Goal: Task Accomplishment & Management: Complete application form

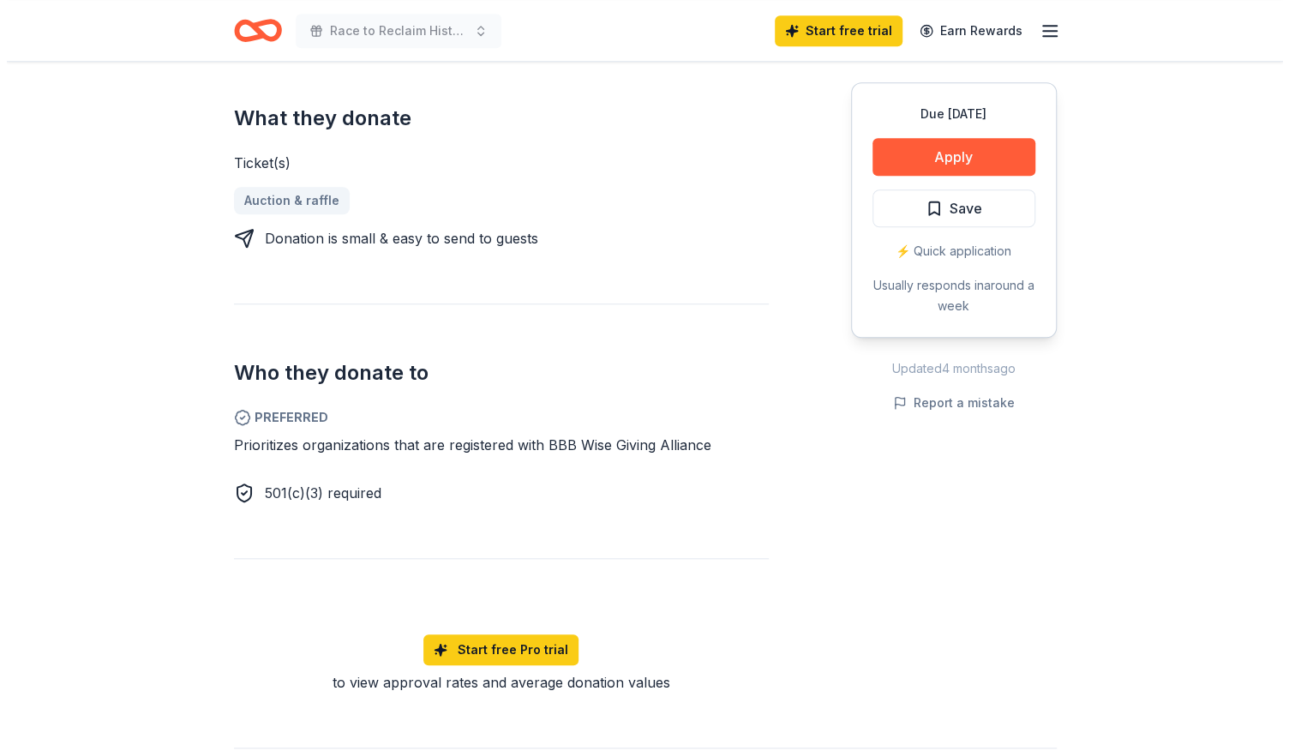
scroll to position [608, 0]
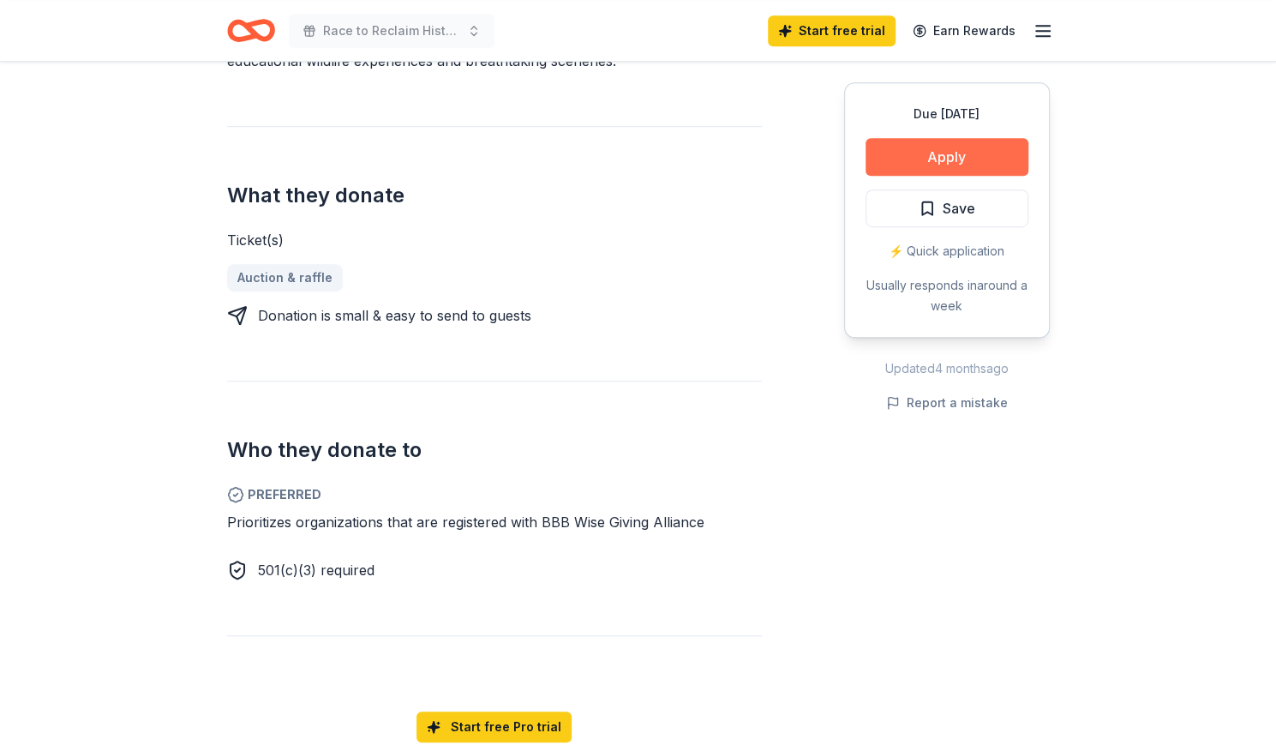
click at [891, 176] on button "Apply" at bounding box center [947, 157] width 163 height 38
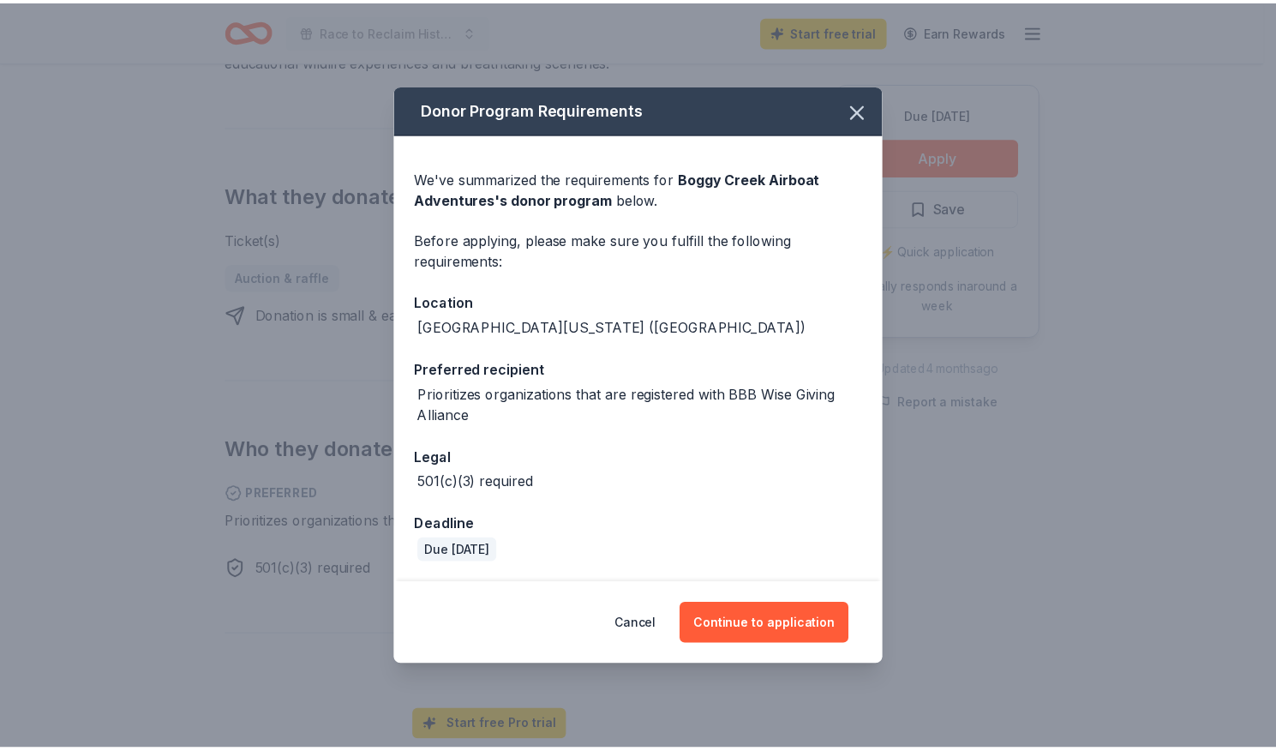
scroll to position [157, 0]
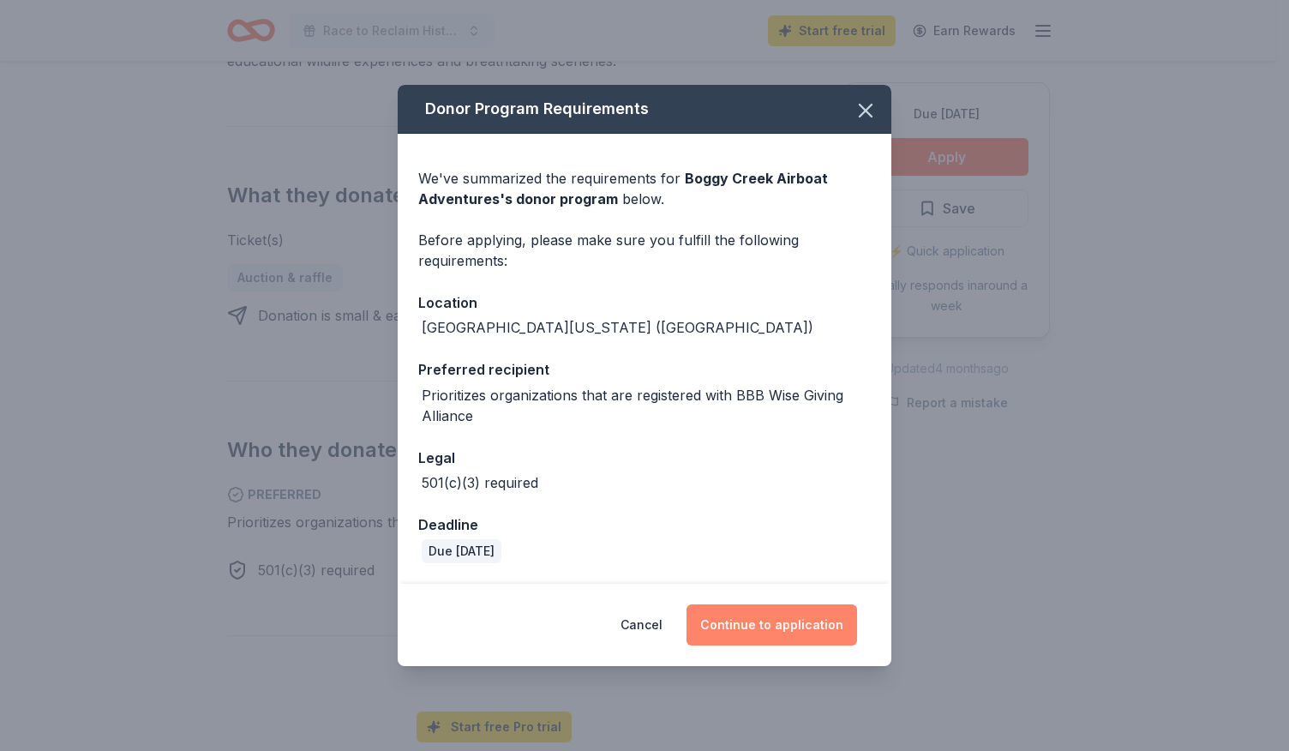
click at [834, 627] on button "Continue to application" at bounding box center [772, 624] width 171 height 41
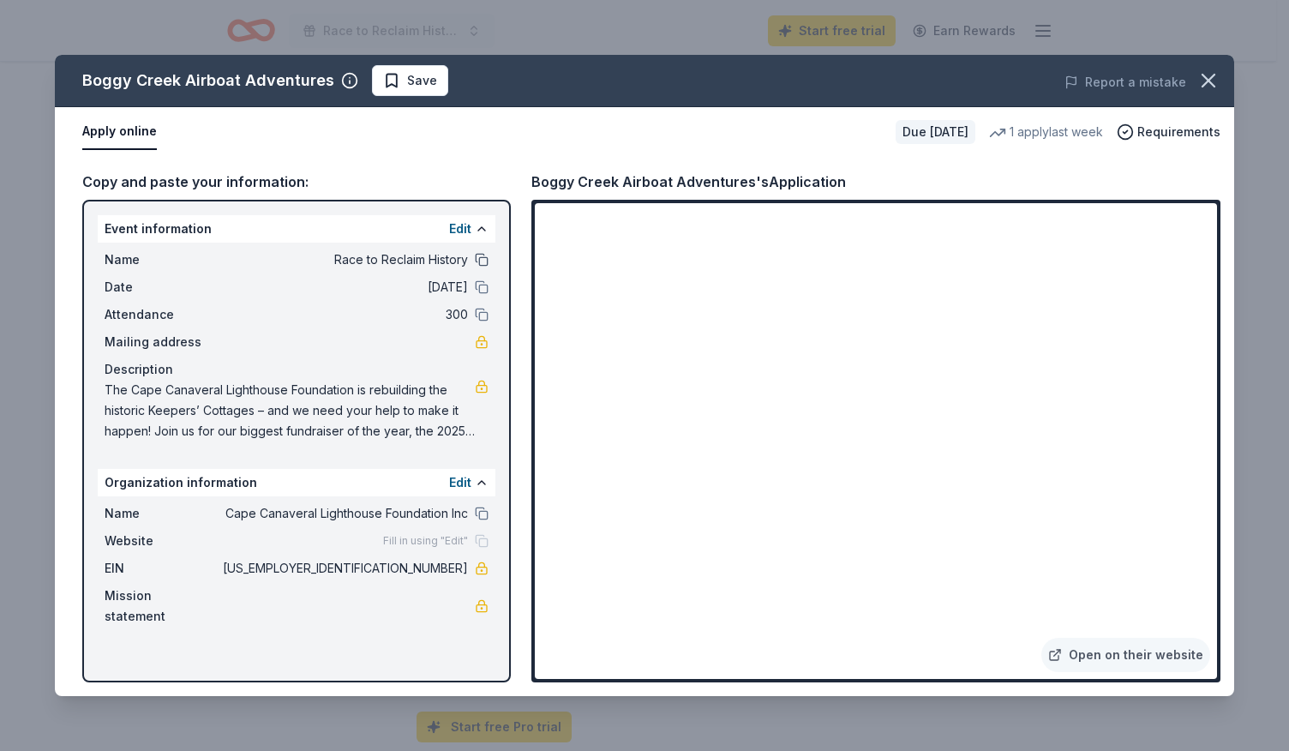
click at [489, 267] on button at bounding box center [482, 260] width 14 height 14
click at [1197, 93] on icon "button" at bounding box center [1209, 81] width 24 height 24
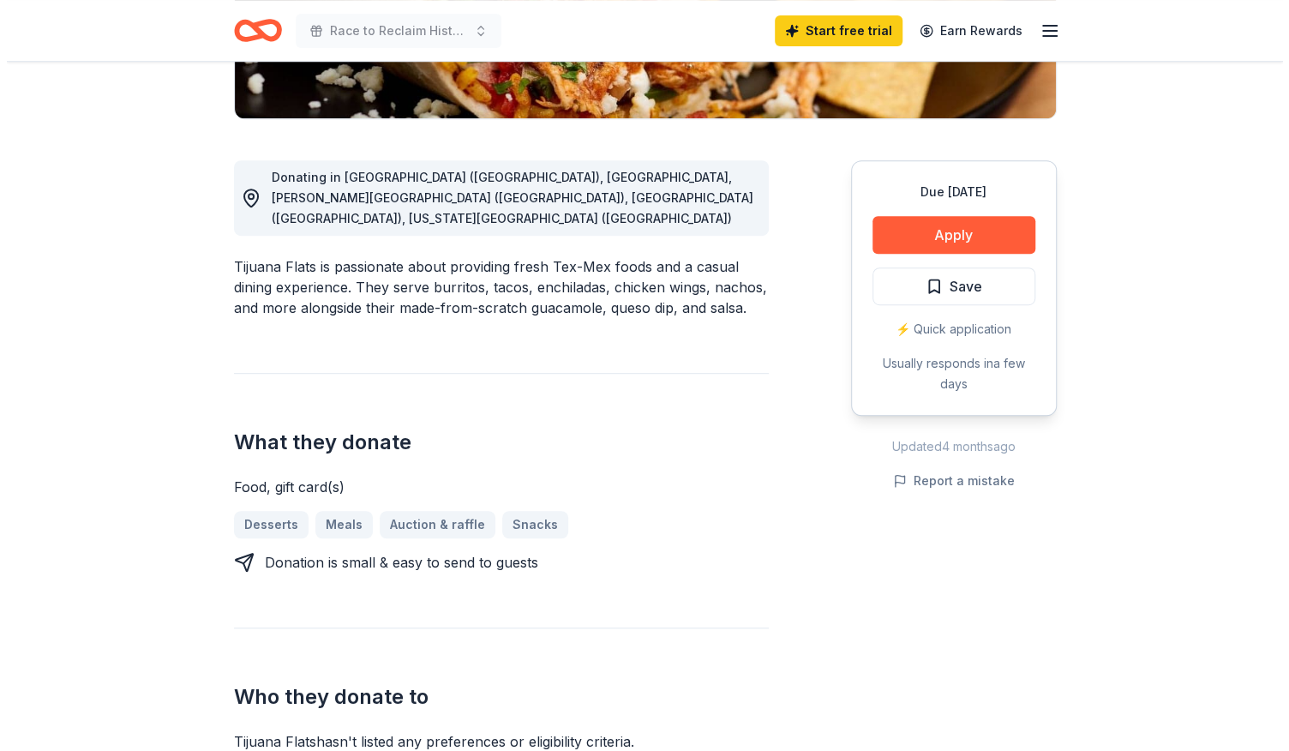
scroll to position [453, 0]
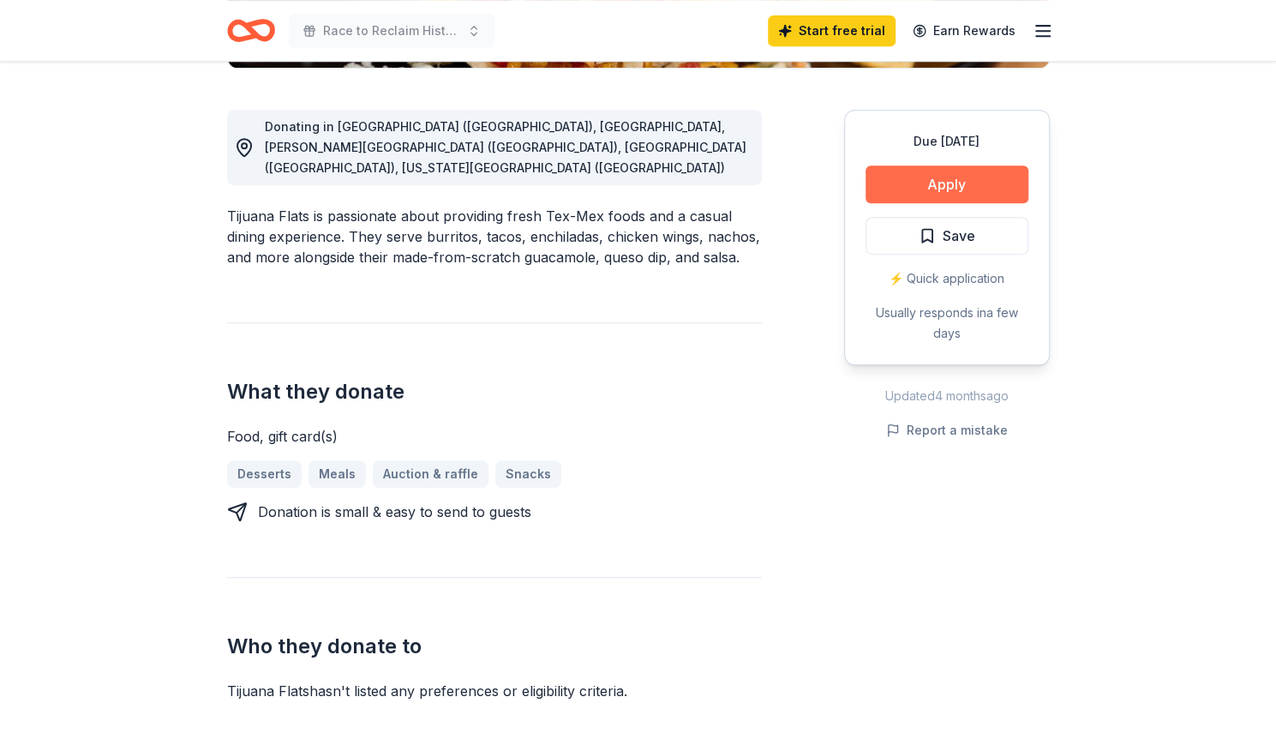
click at [910, 203] on button "Apply" at bounding box center [947, 184] width 163 height 38
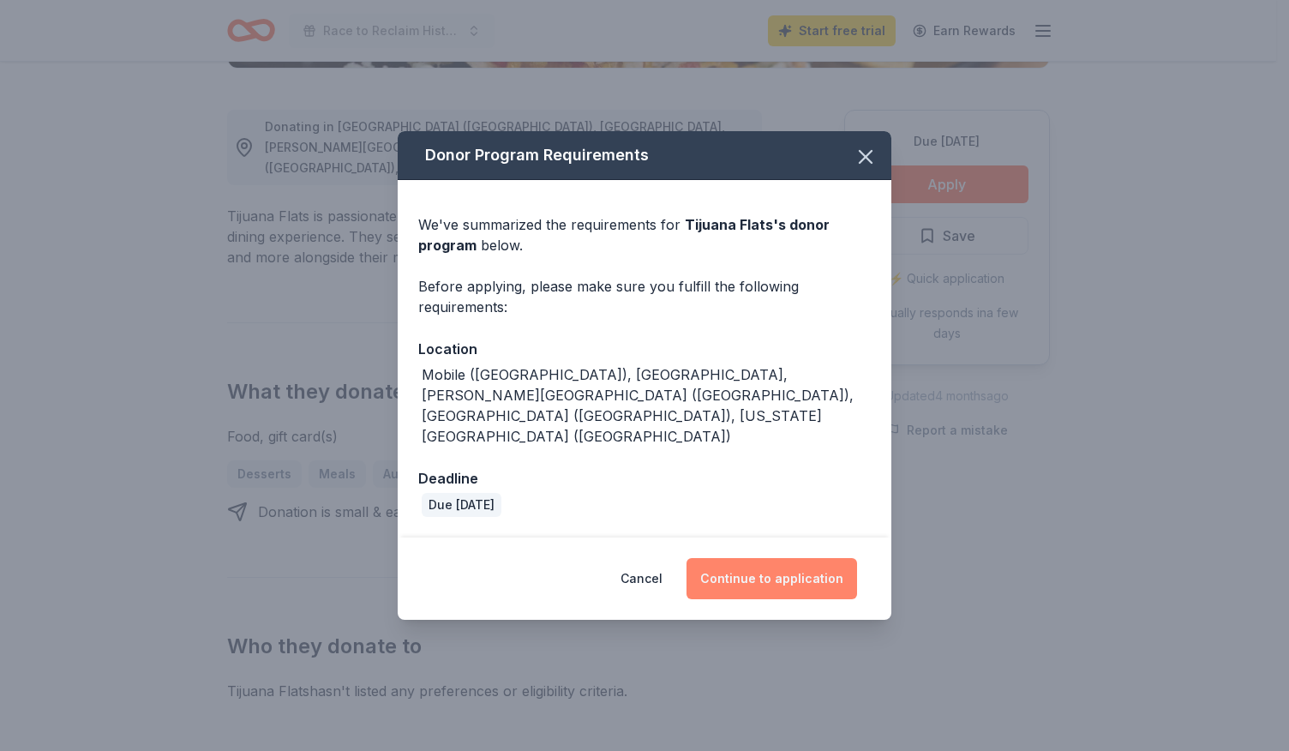
click at [838, 599] on button "Continue to application" at bounding box center [772, 578] width 171 height 41
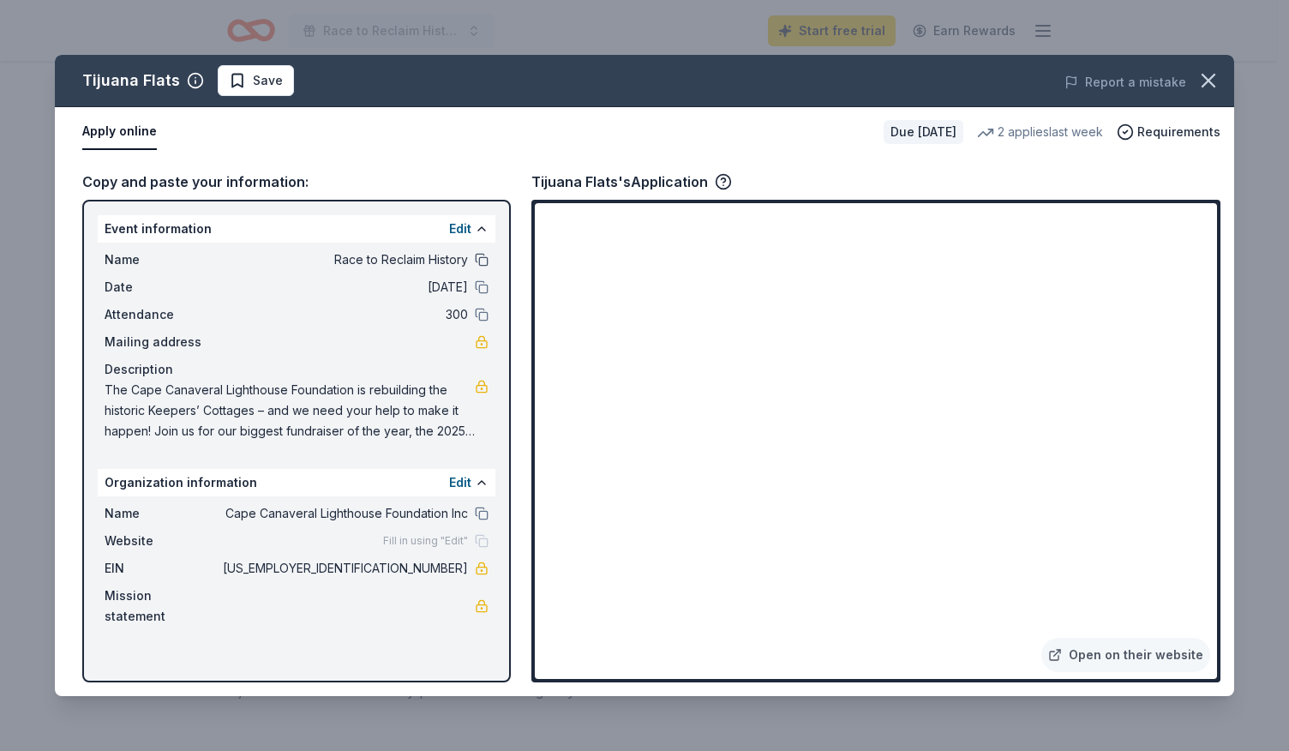
click at [489, 267] on button at bounding box center [482, 260] width 14 height 14
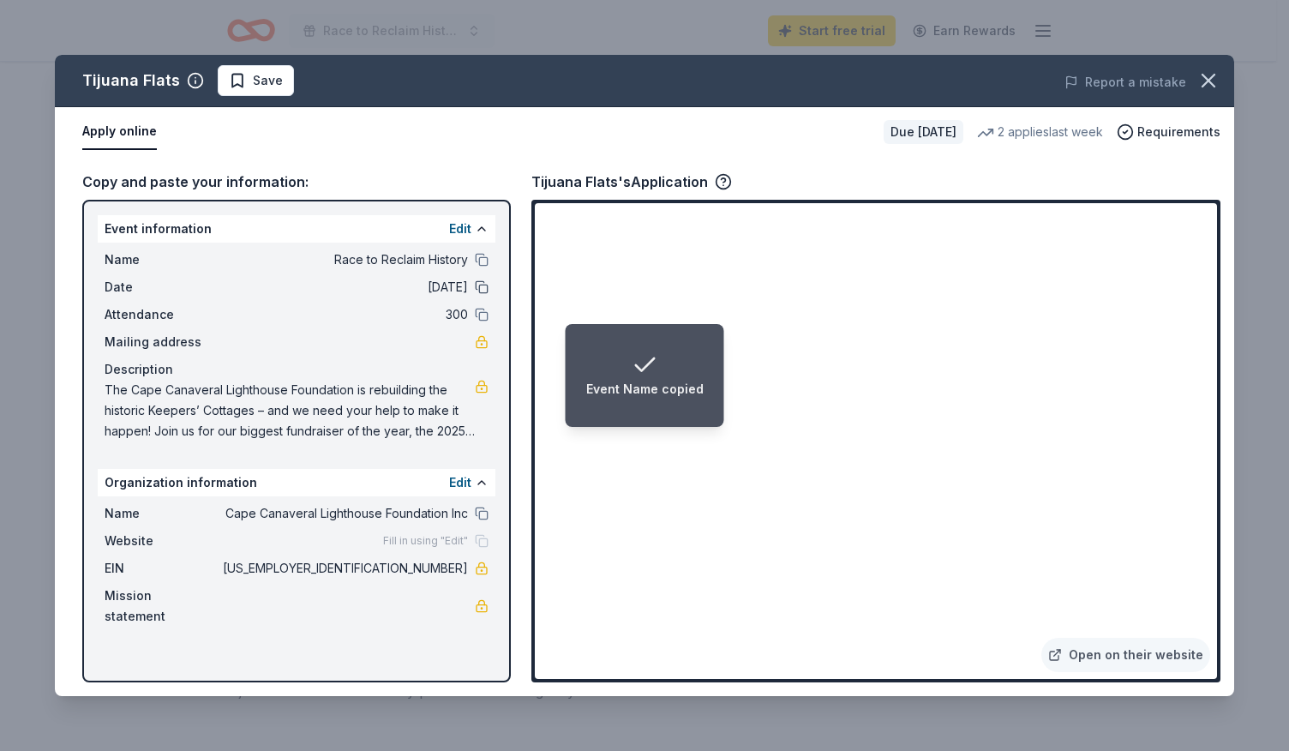
click at [489, 294] on button at bounding box center [482, 287] width 14 height 14
click at [489, 321] on button at bounding box center [482, 315] width 14 height 14
click at [489, 267] on button at bounding box center [482, 260] width 14 height 14
click at [1070, 638] on link "Open on their website" at bounding box center [1125, 655] width 169 height 34
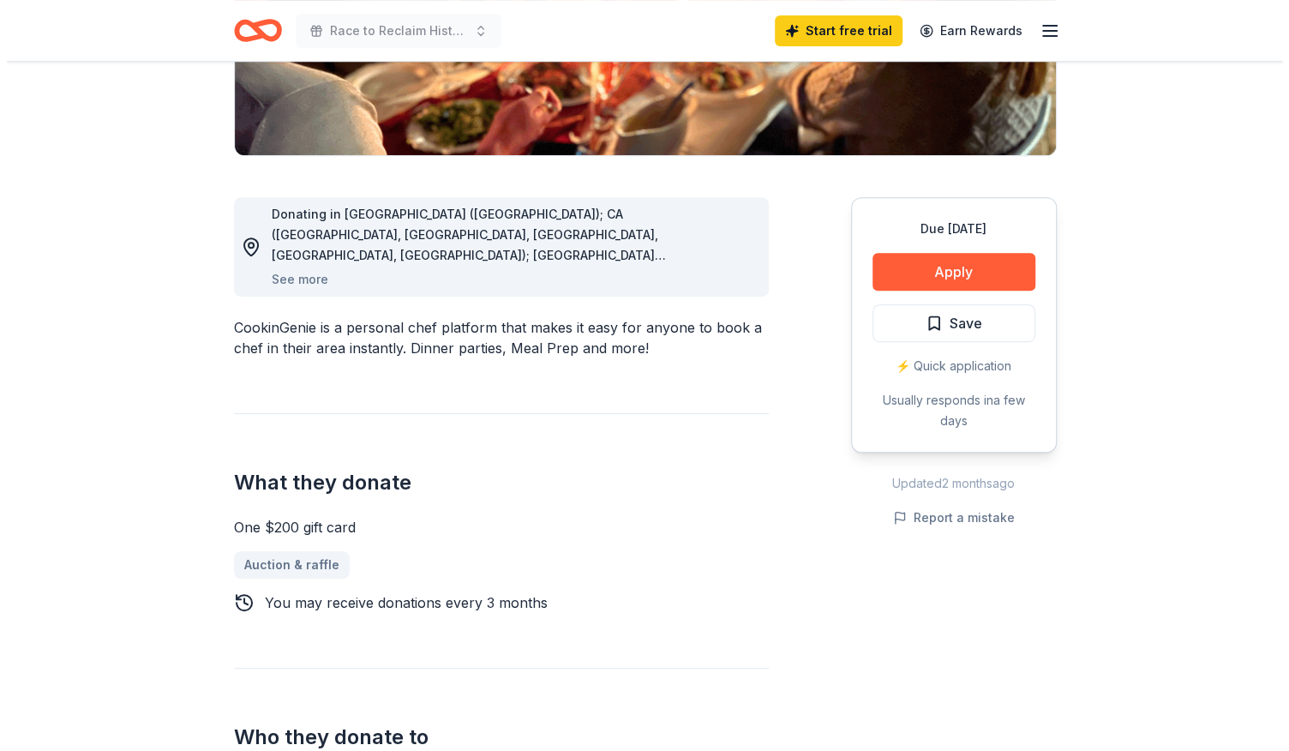
scroll to position [364, 0]
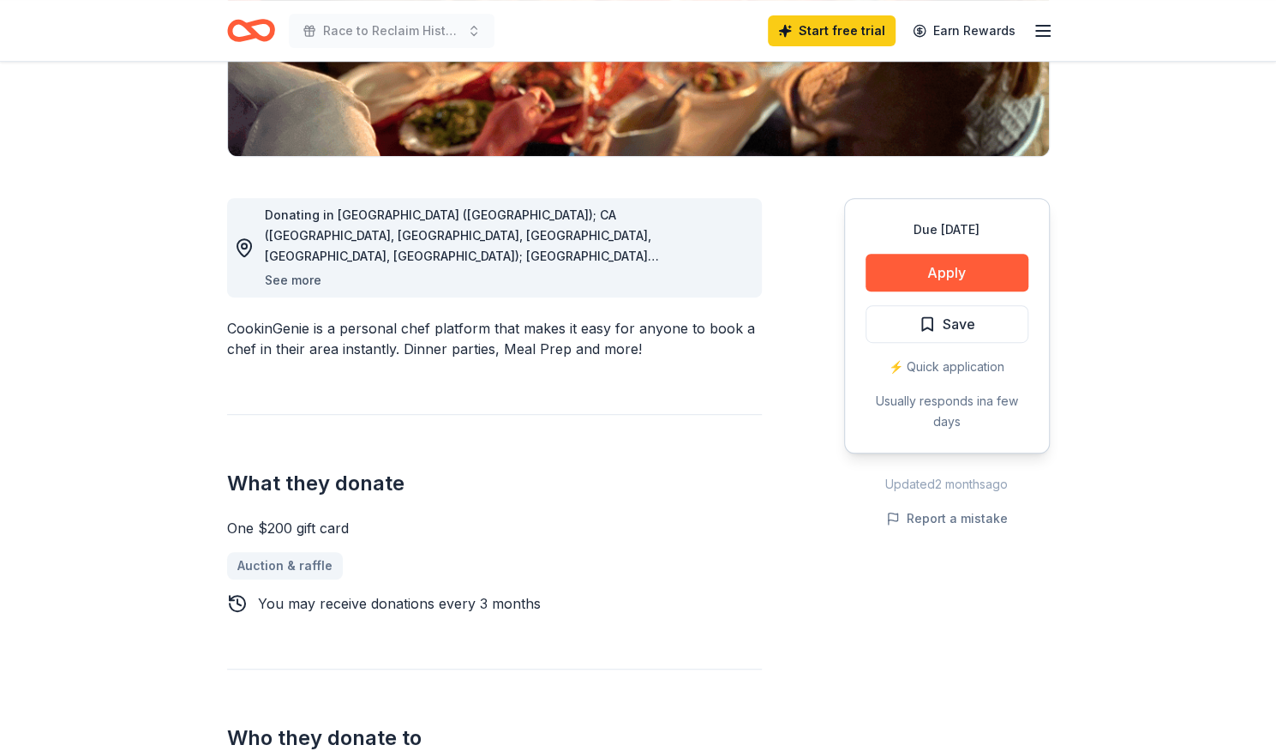
click at [321, 291] on button "See more" at bounding box center [293, 280] width 57 height 21
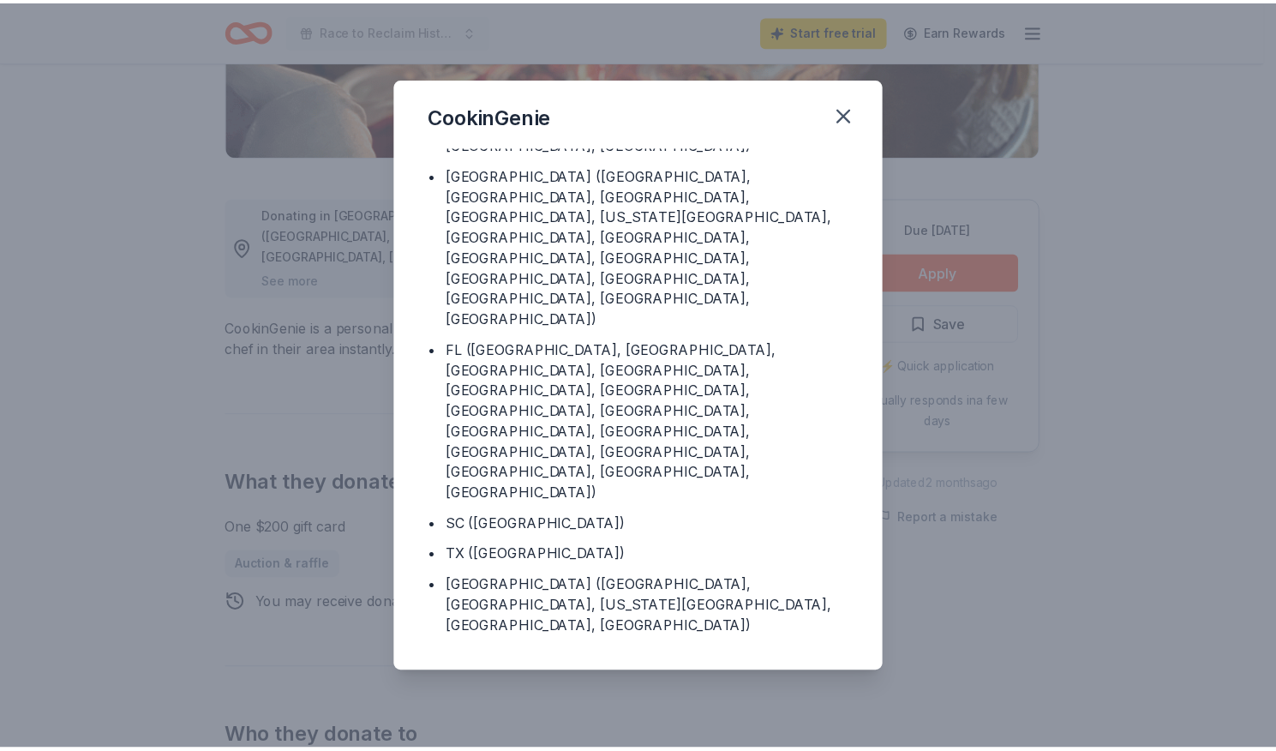
scroll to position [351, 0]
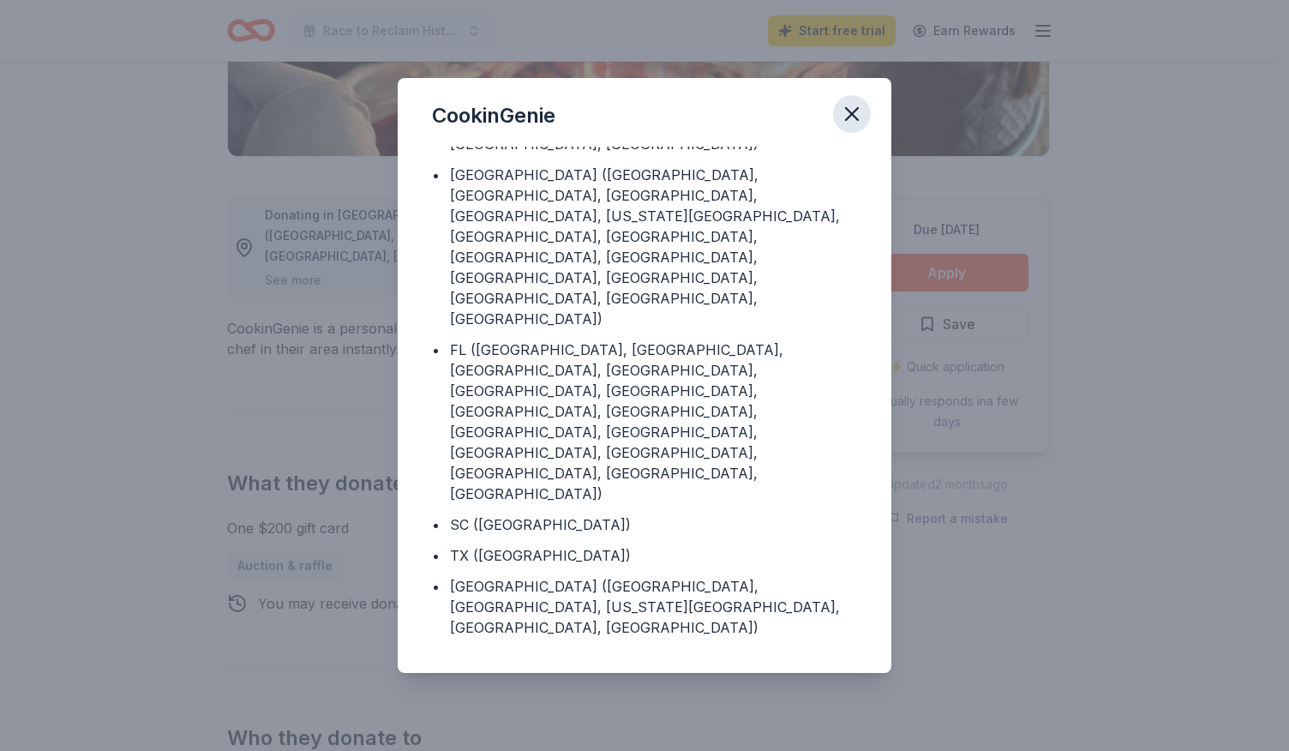
click at [864, 114] on icon "button" at bounding box center [852, 114] width 24 height 24
